Goal: Information Seeking & Learning: Learn about a topic

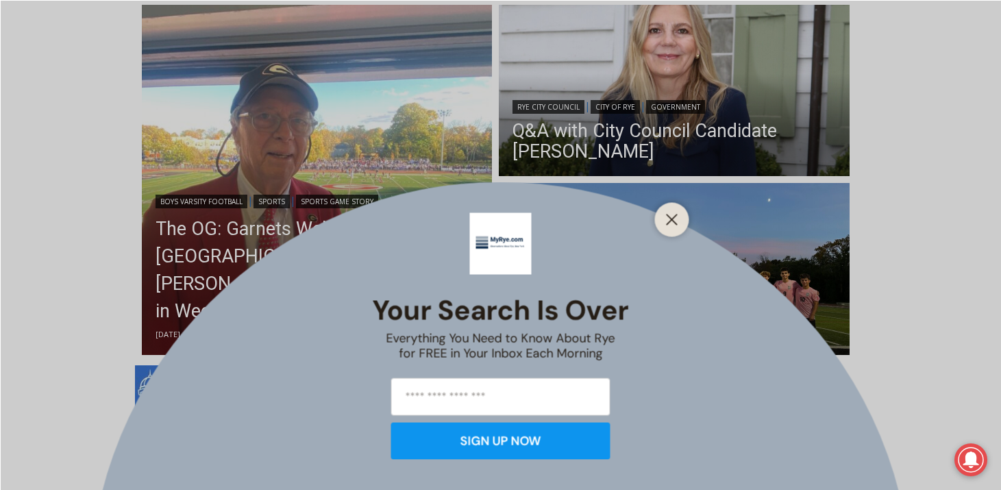
scroll to position [381, 0]
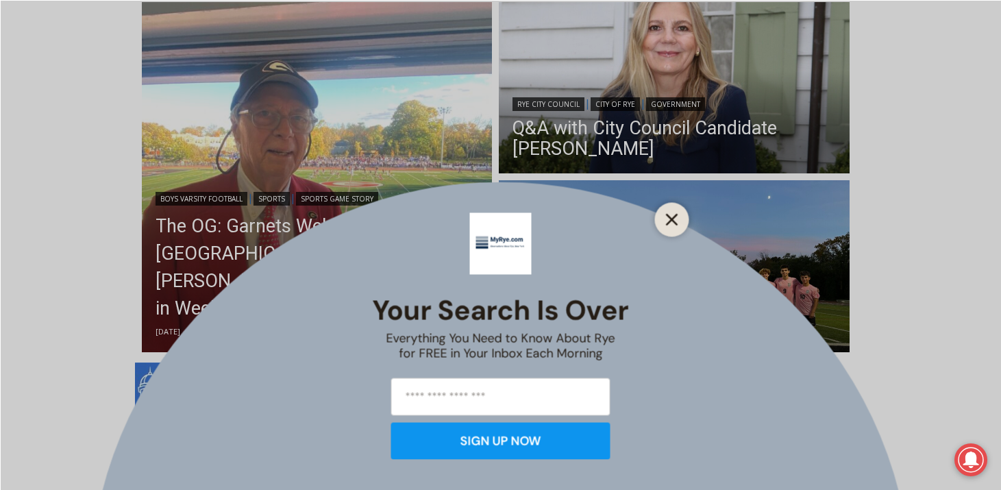
click at [670, 214] on icon "Close" at bounding box center [672, 219] width 12 height 12
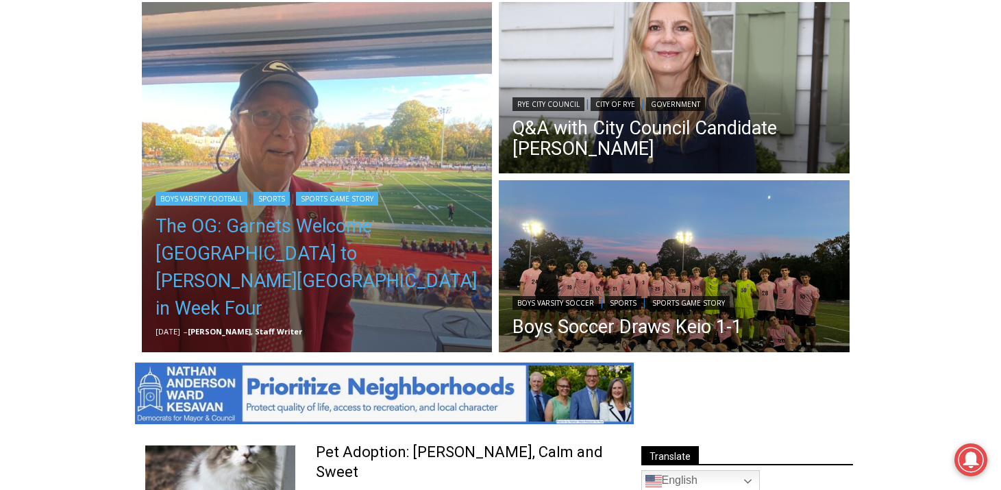
click at [310, 289] on link "The OG: Garnets Welcome [GEOGRAPHIC_DATA] to [PERSON_NAME][GEOGRAPHIC_DATA] in …" at bounding box center [317, 267] width 323 height 110
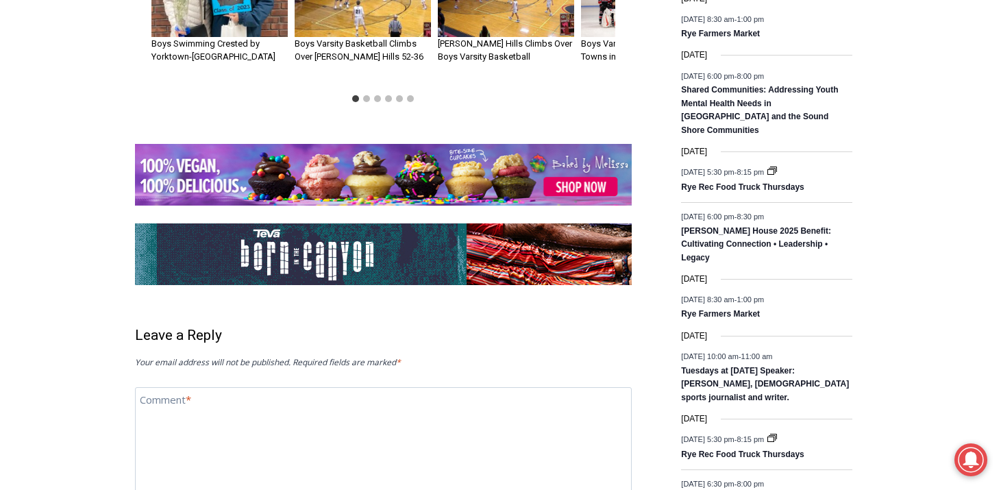
scroll to position [2075, 0]
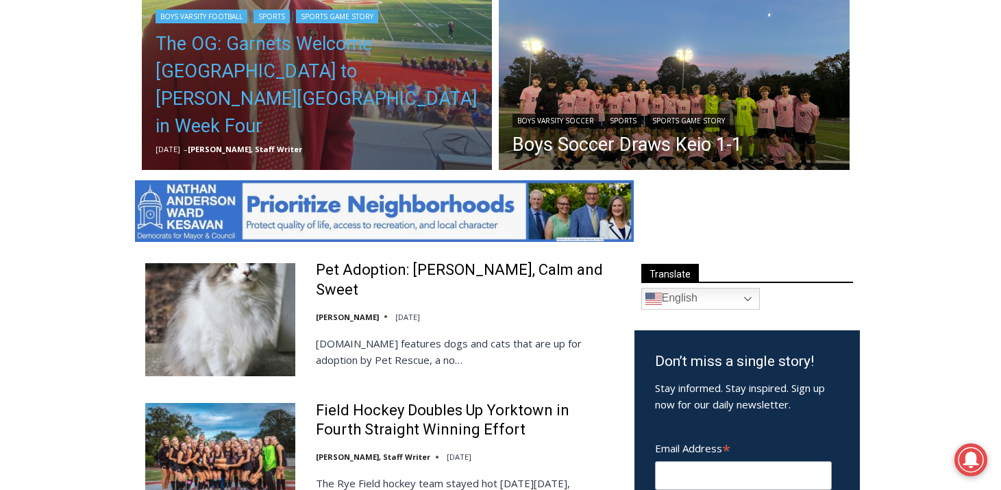
scroll to position [566, 0]
